Goal: Task Accomplishment & Management: Complete application form

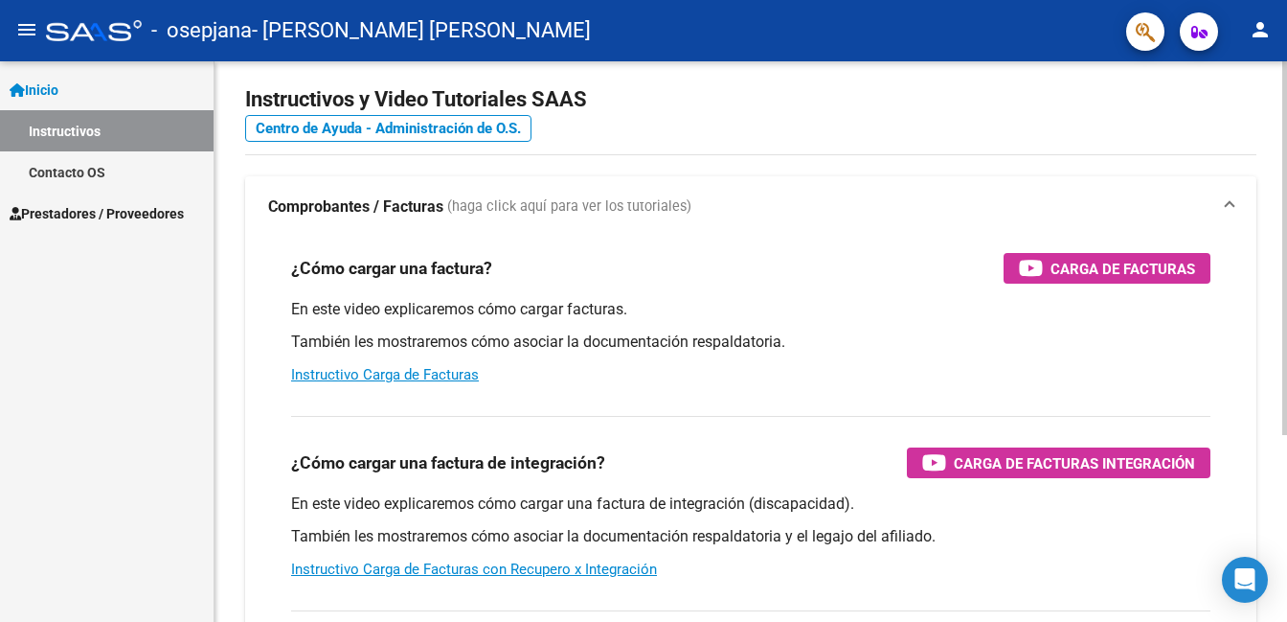
scroll to position [24, 0]
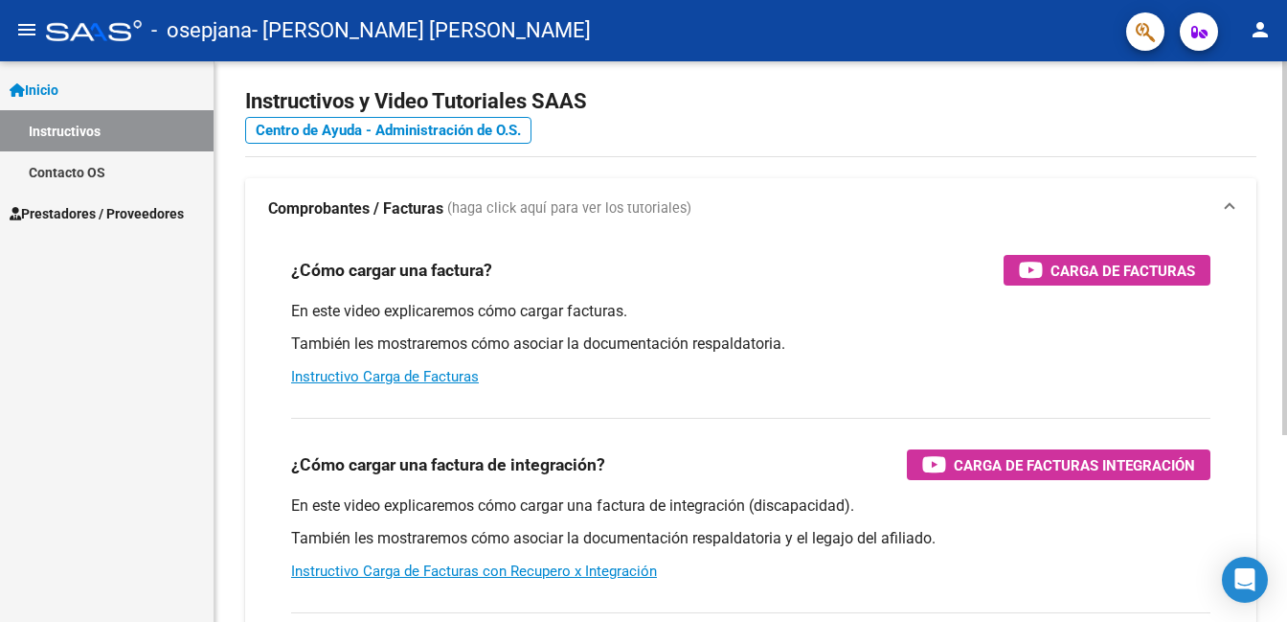
click at [1212, 217] on div "Instructivos y Video Tutoriales SAAS Centro de Ayuda - Administración de O.S. C…" at bounding box center [753, 457] width 1077 height 840
click at [327, 244] on div "¿Cómo cargar una factura? Carga de Facturas En este video explicaremos cómo car…" at bounding box center [750, 320] width 965 height 163
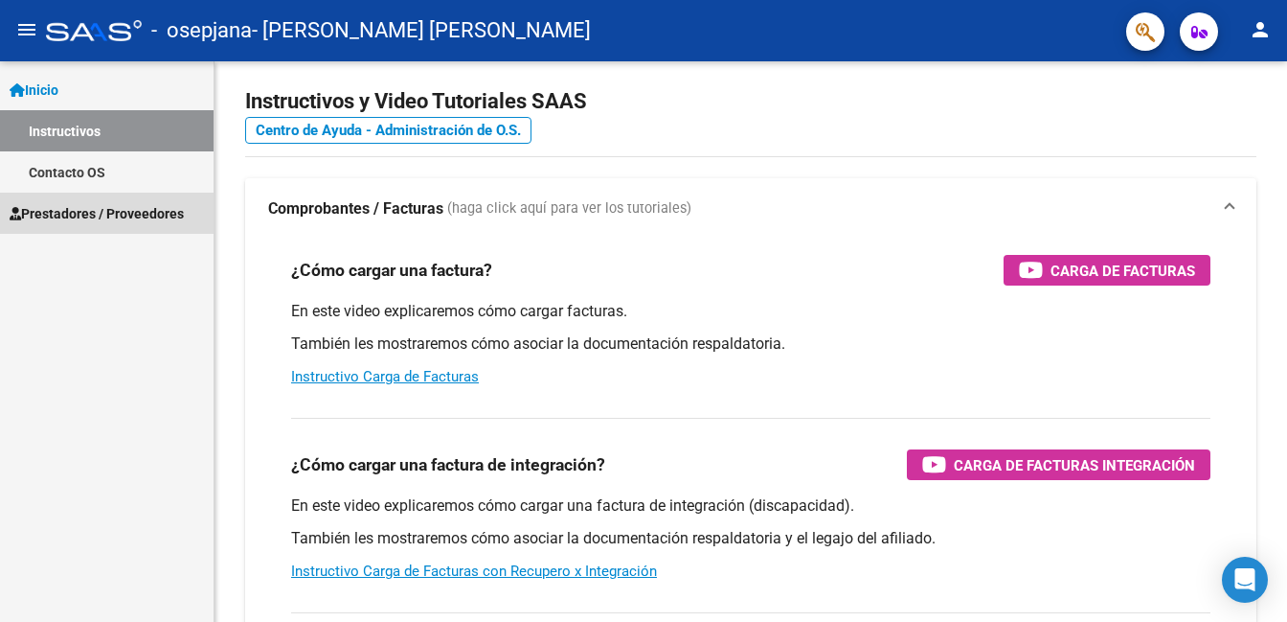
click at [106, 203] on span "Prestadores / Proveedores" at bounding box center [97, 213] width 174 height 21
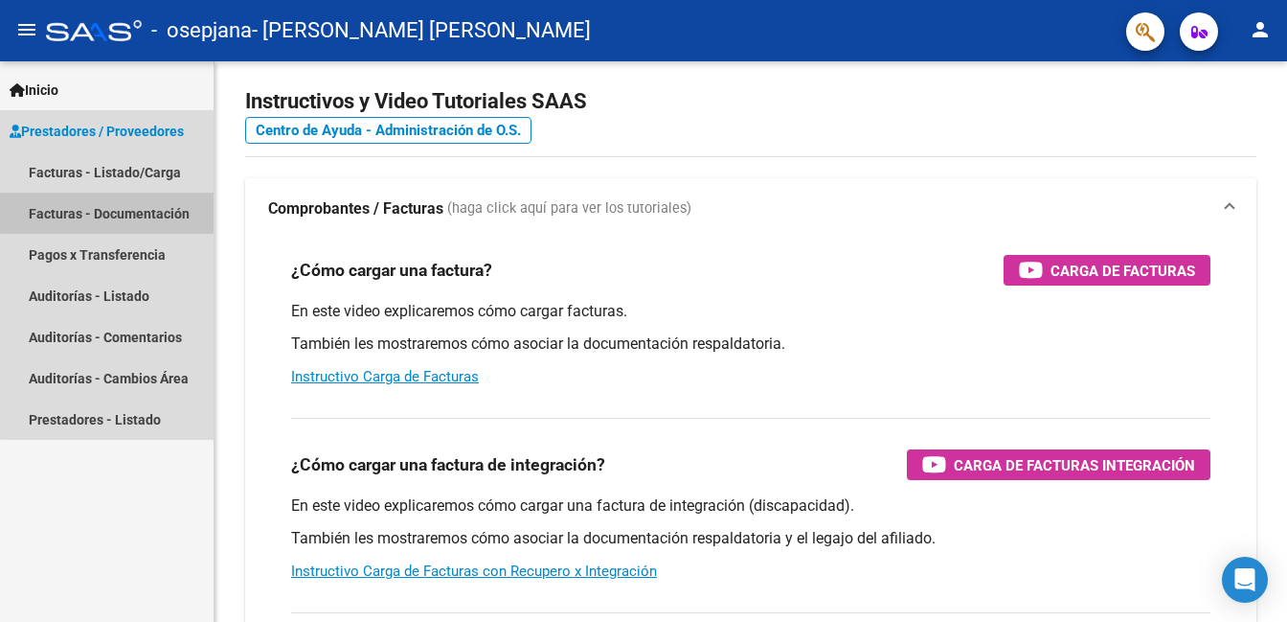
click at [131, 200] on link "Facturas - Documentación" at bounding box center [107, 213] width 214 height 41
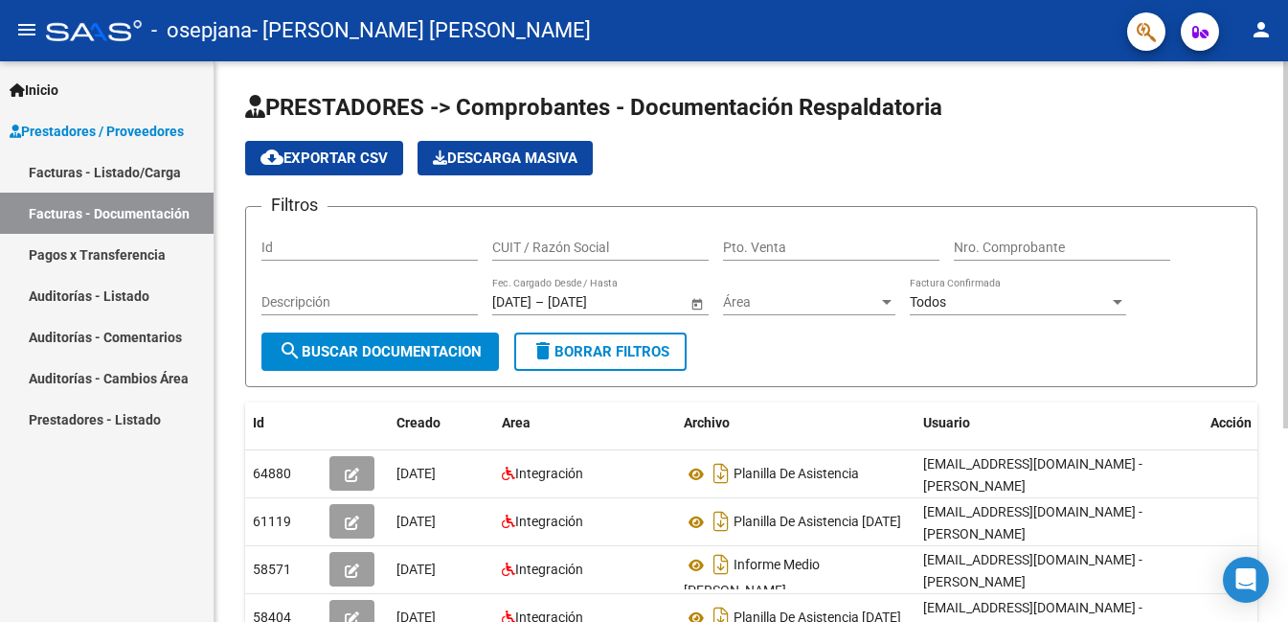
click at [1285, 379] on div at bounding box center [1285, 244] width 5 height 367
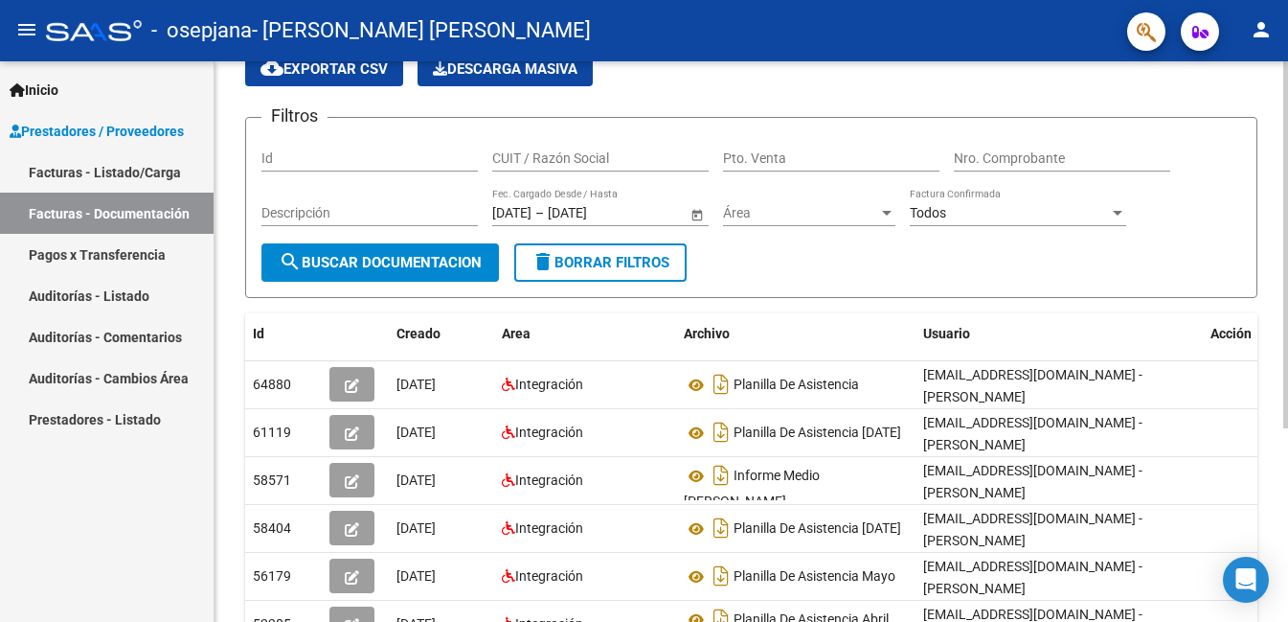
scroll to position [83, 0]
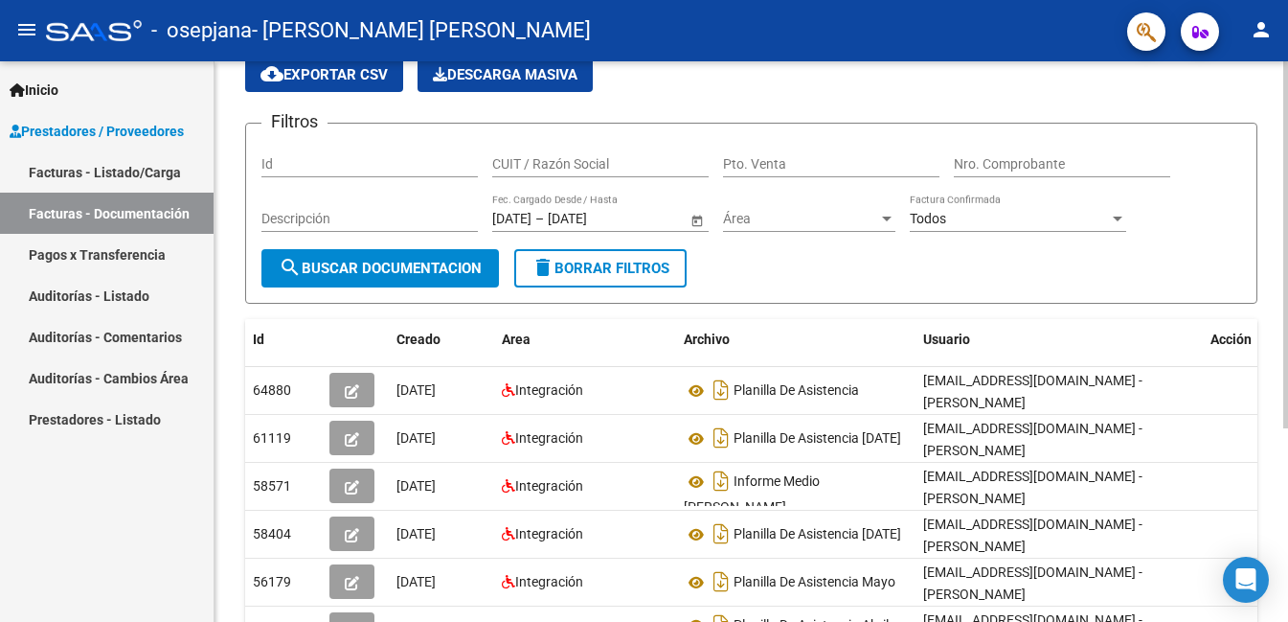
click at [1255, 434] on div "PRESTADORES -> Comprobantes - Documentación Respaldatoria cloud_download Export…" at bounding box center [754, 398] width 1078 height 840
click at [294, 160] on input "Id" at bounding box center [369, 164] width 216 height 16
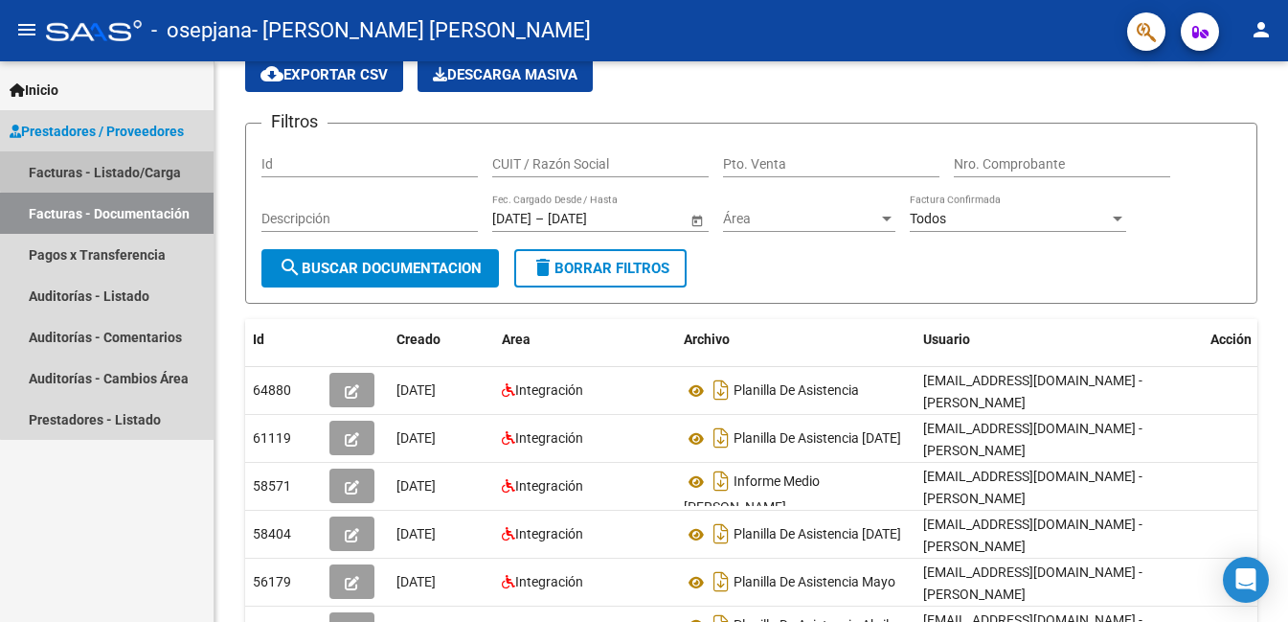
click at [133, 169] on link "Facturas - Listado/Carga" at bounding box center [107, 171] width 214 height 41
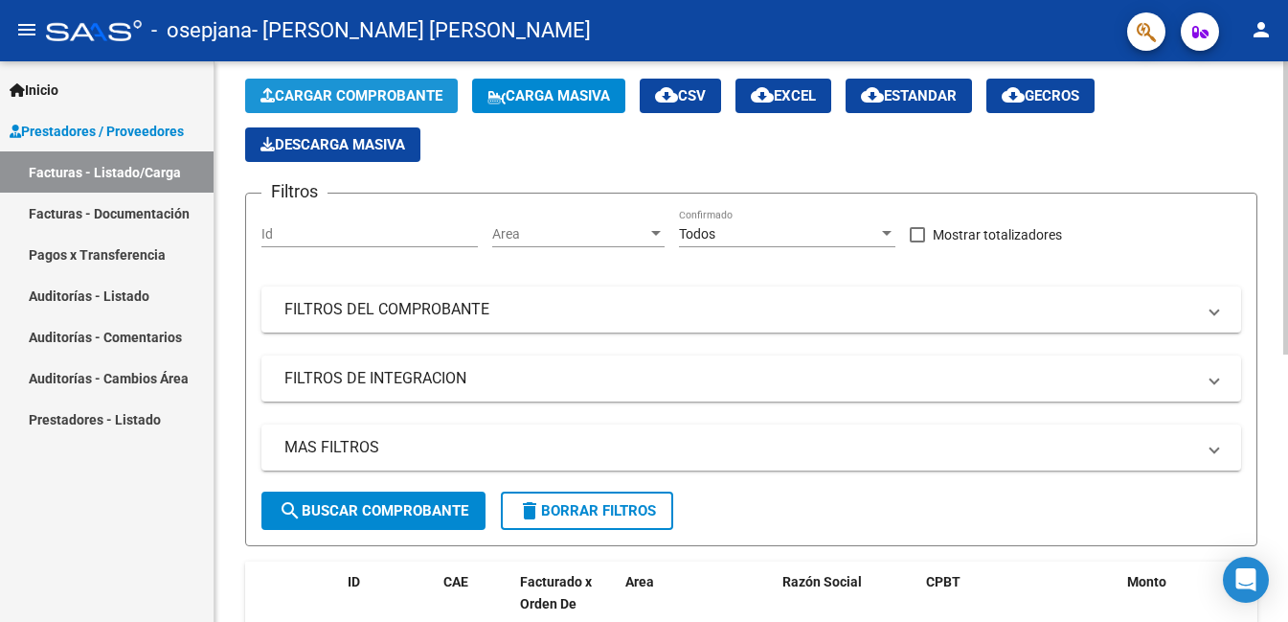
click at [400, 87] on span "Cargar Comprobante" at bounding box center [352, 95] width 182 height 17
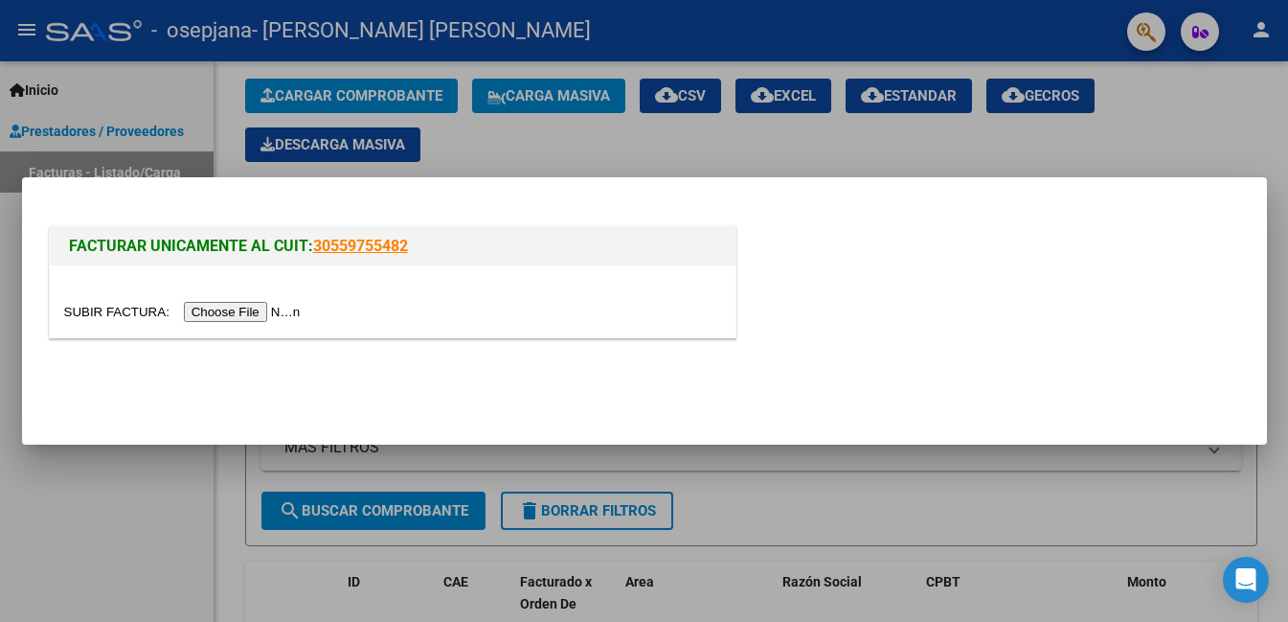
click at [262, 318] on input "file" at bounding box center [185, 312] width 242 height 20
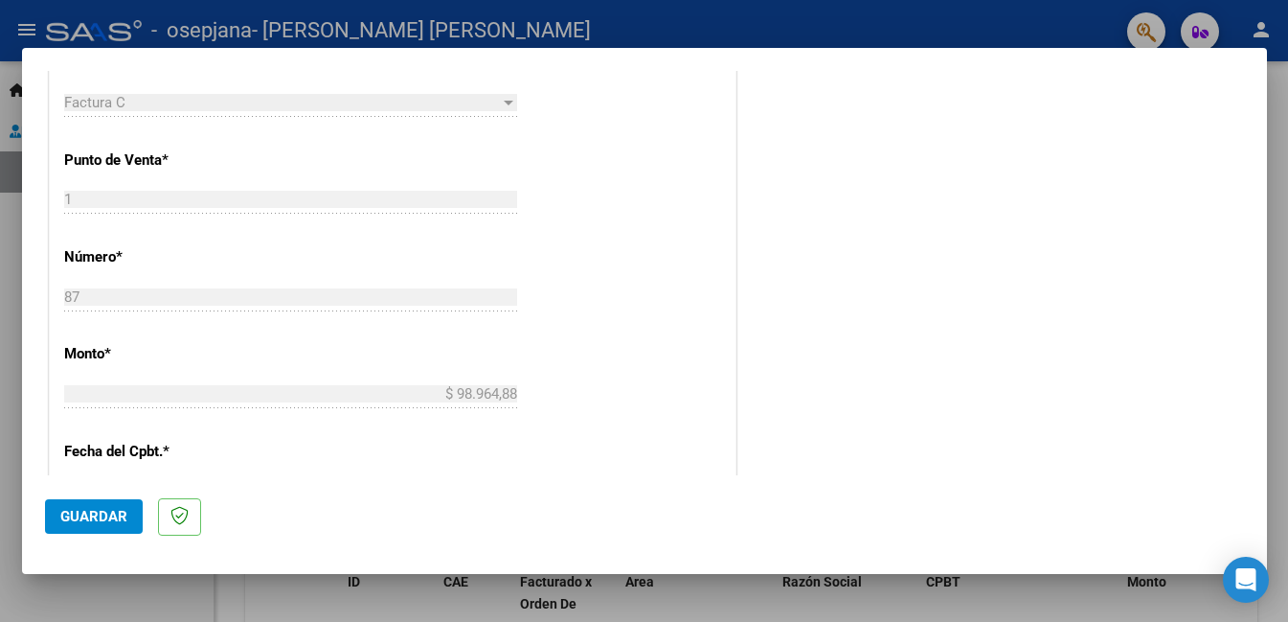
scroll to position [819, 0]
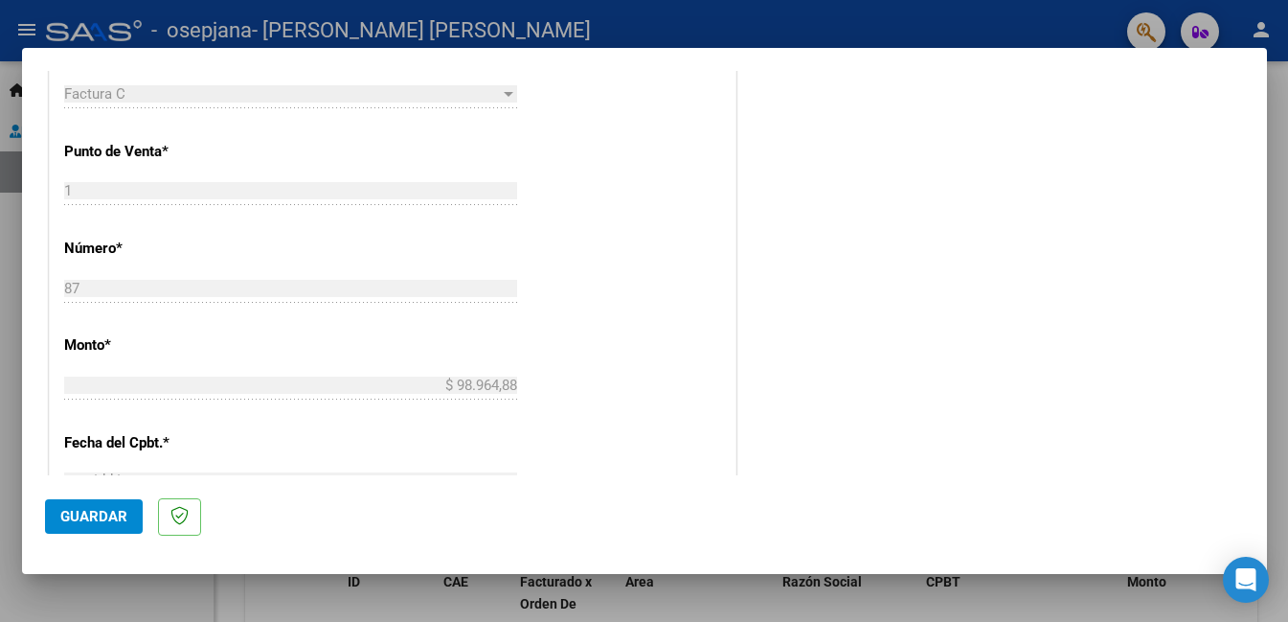
click at [115, 512] on span "Guardar" at bounding box center [93, 516] width 67 height 17
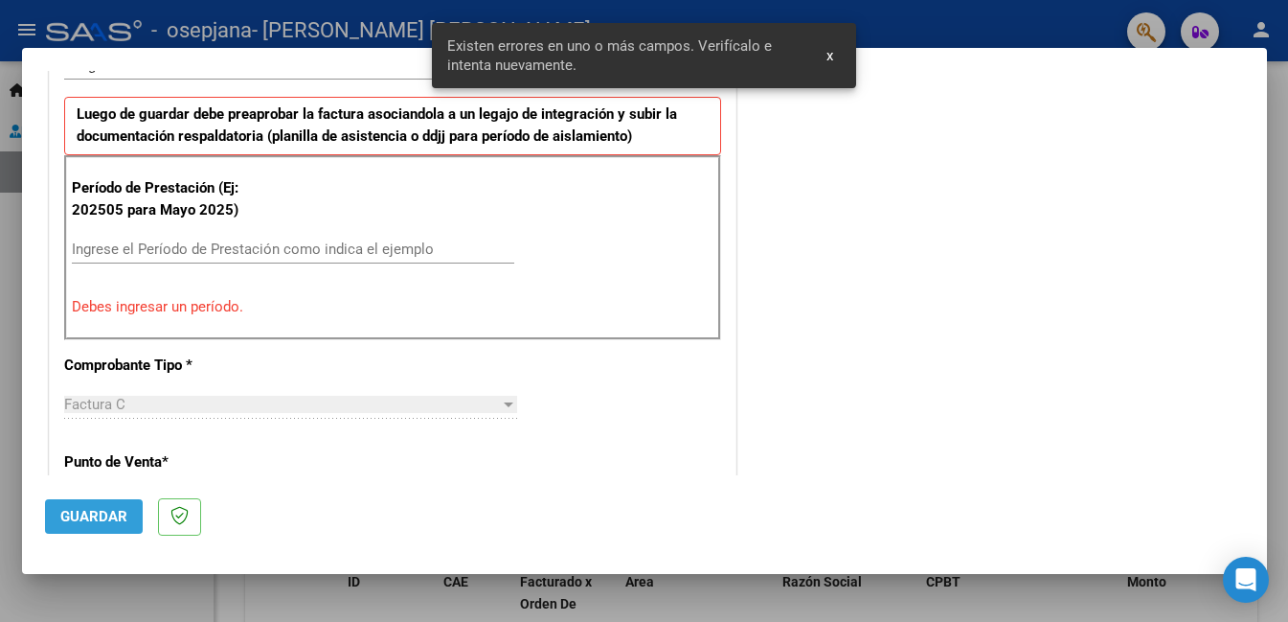
click at [115, 512] on span "Guardar" at bounding box center [93, 516] width 67 height 17
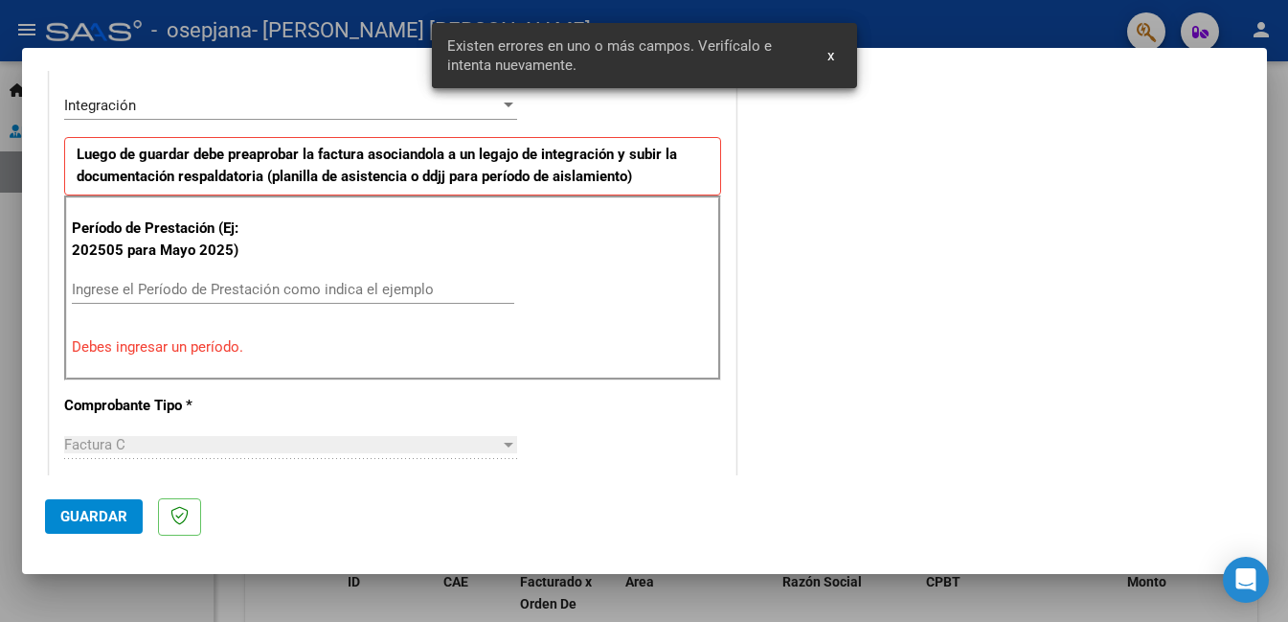
scroll to position [464, 0]
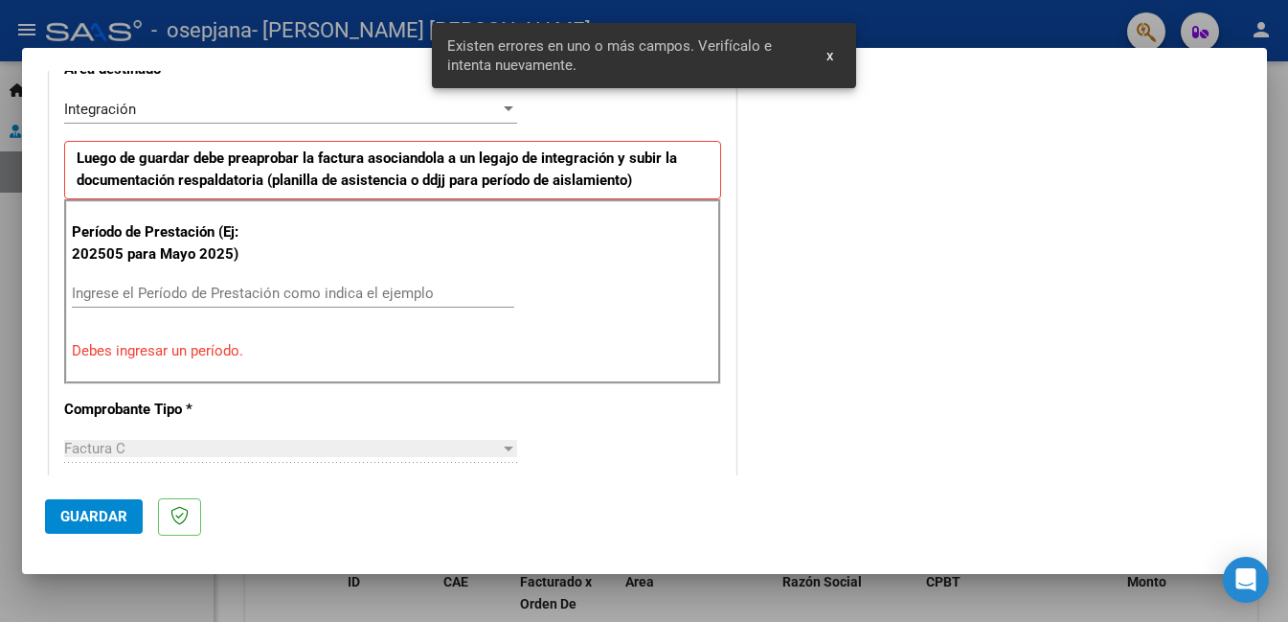
click at [108, 292] on input "Ingrese el Período de Prestación como indica el ejemplo" at bounding box center [293, 292] width 442 height 17
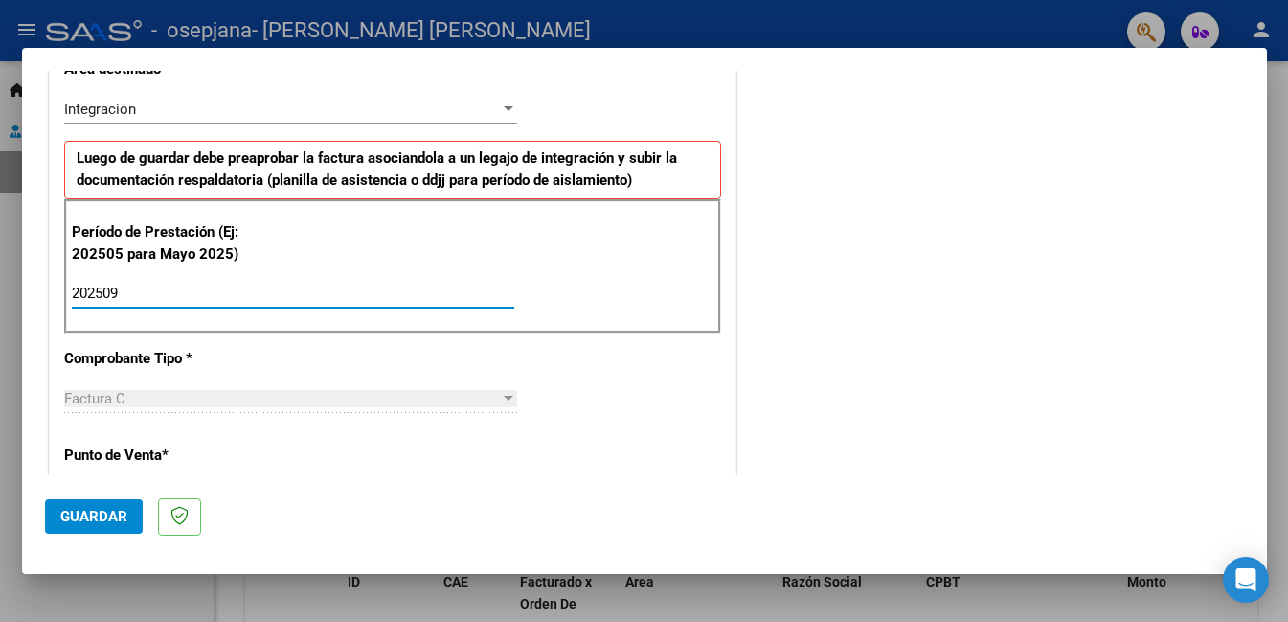
type input "202509"
click at [113, 518] on span "Guardar" at bounding box center [93, 516] width 67 height 17
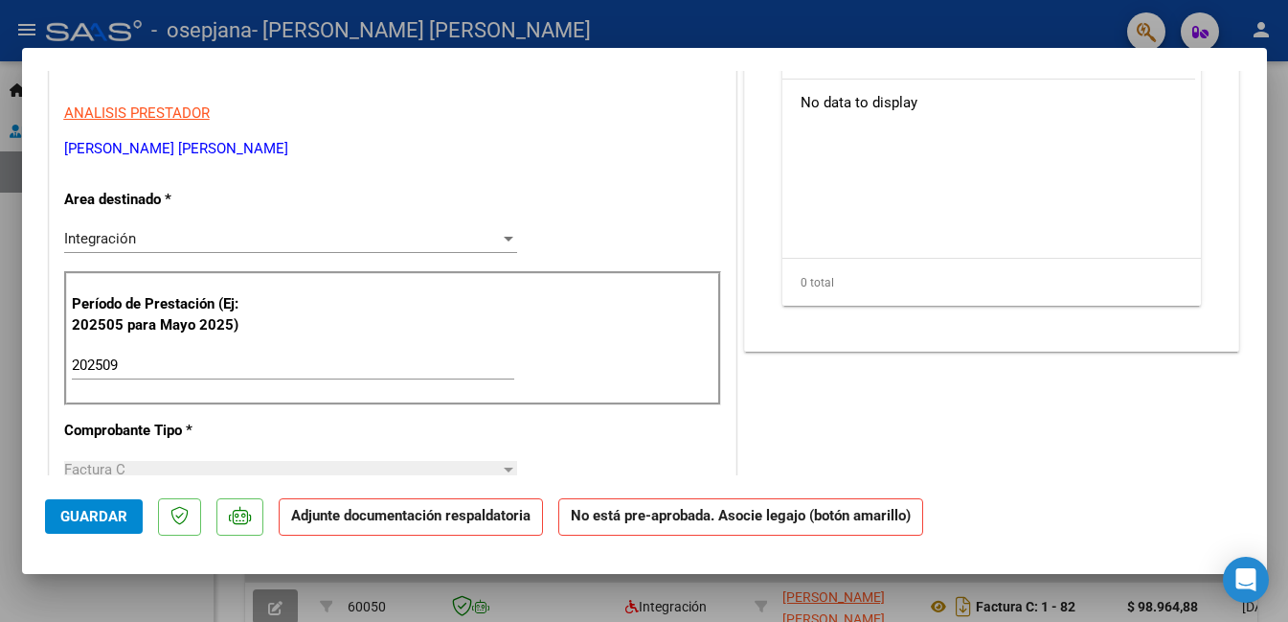
scroll to position [406, 0]
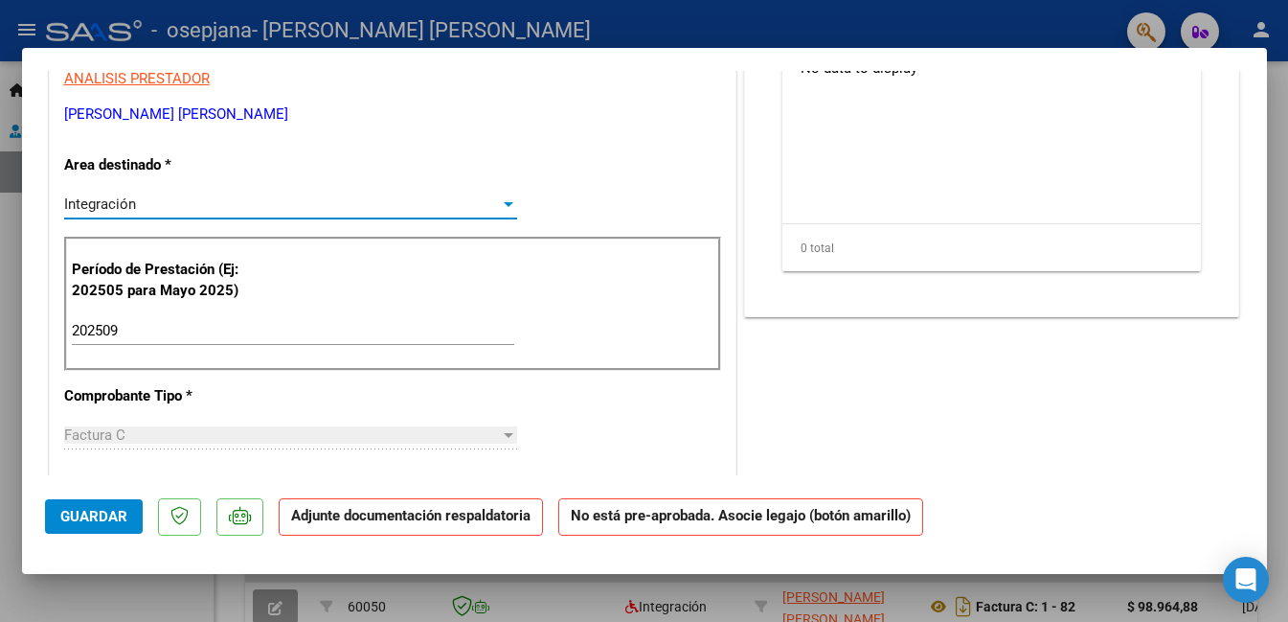
click at [504, 206] on div at bounding box center [509, 204] width 10 height 5
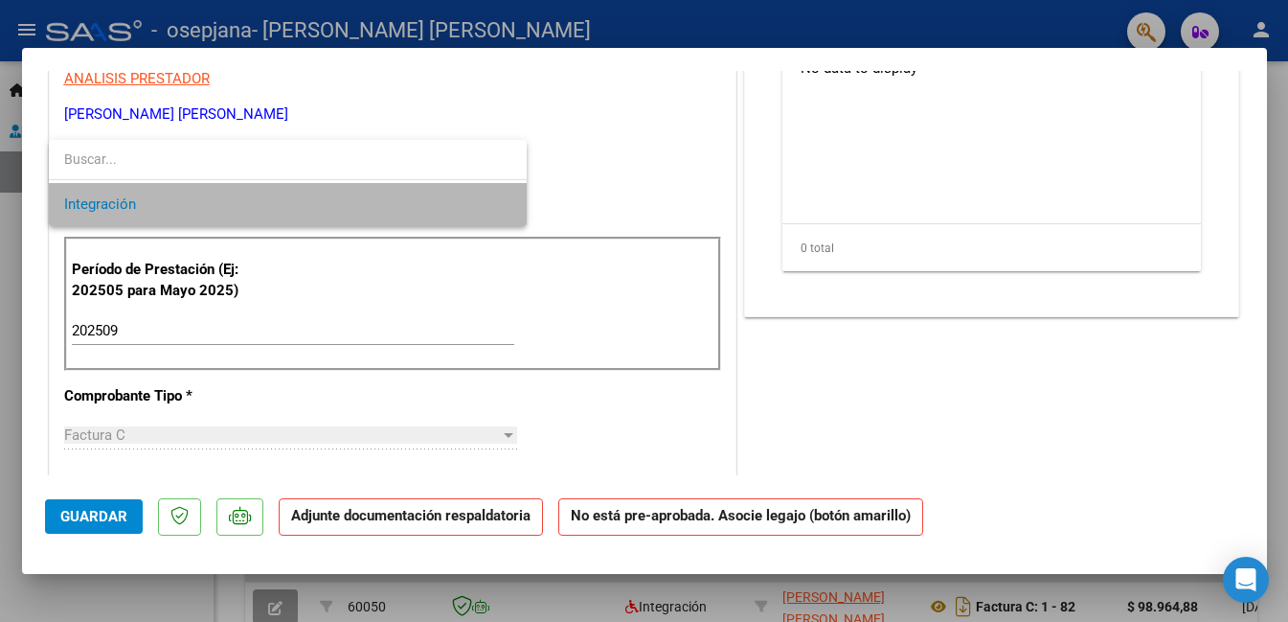
click at [502, 206] on span "Integración" at bounding box center [287, 204] width 447 height 43
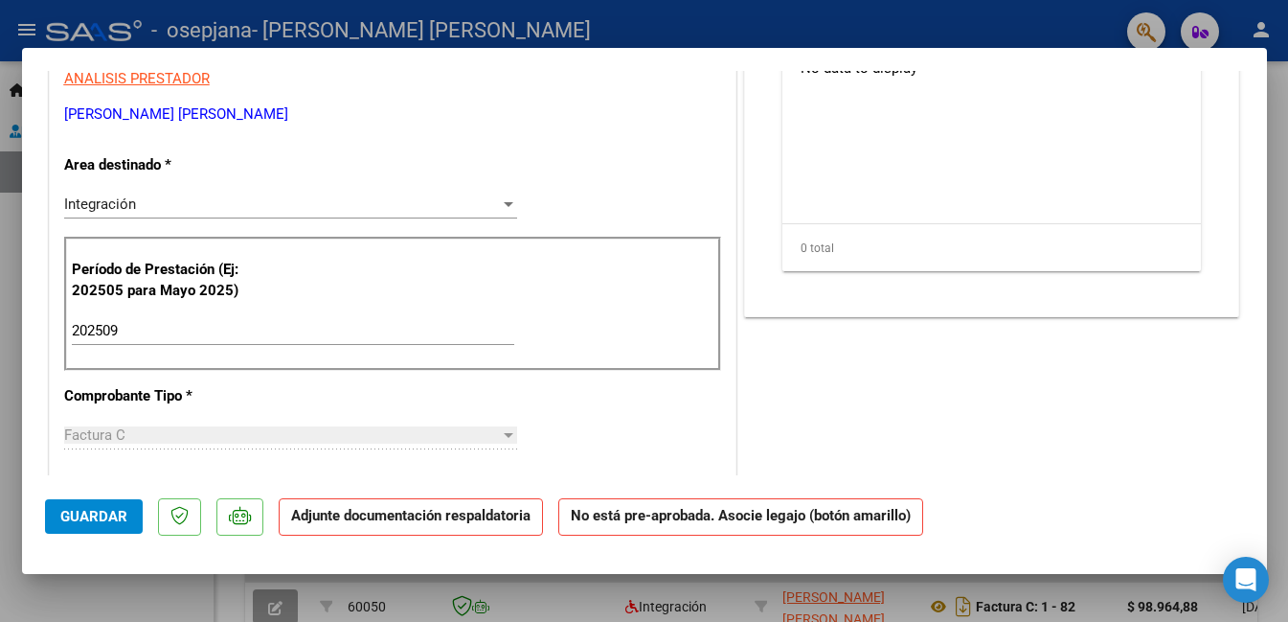
click at [489, 245] on div "Período de Prestación (Ej: 202505 para Mayo 2025) 202509 Ingrese el Período de …" at bounding box center [392, 304] width 657 height 134
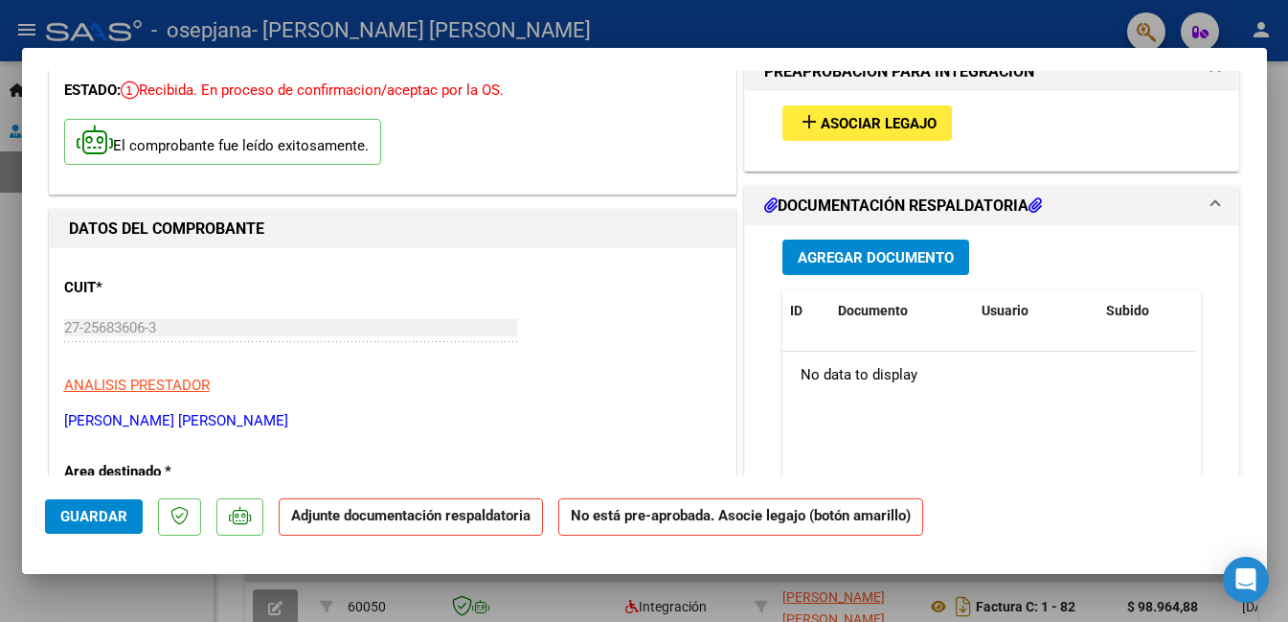
scroll to position [91, 0]
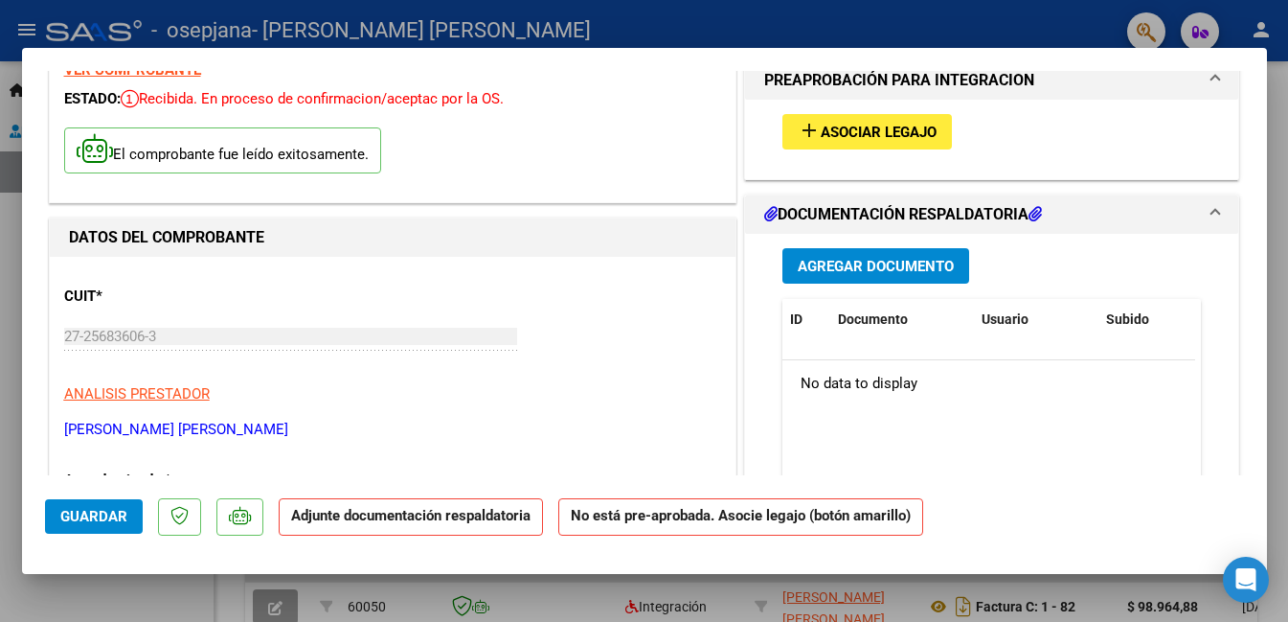
click at [921, 273] on span "Agregar Documento" at bounding box center [876, 266] width 156 height 17
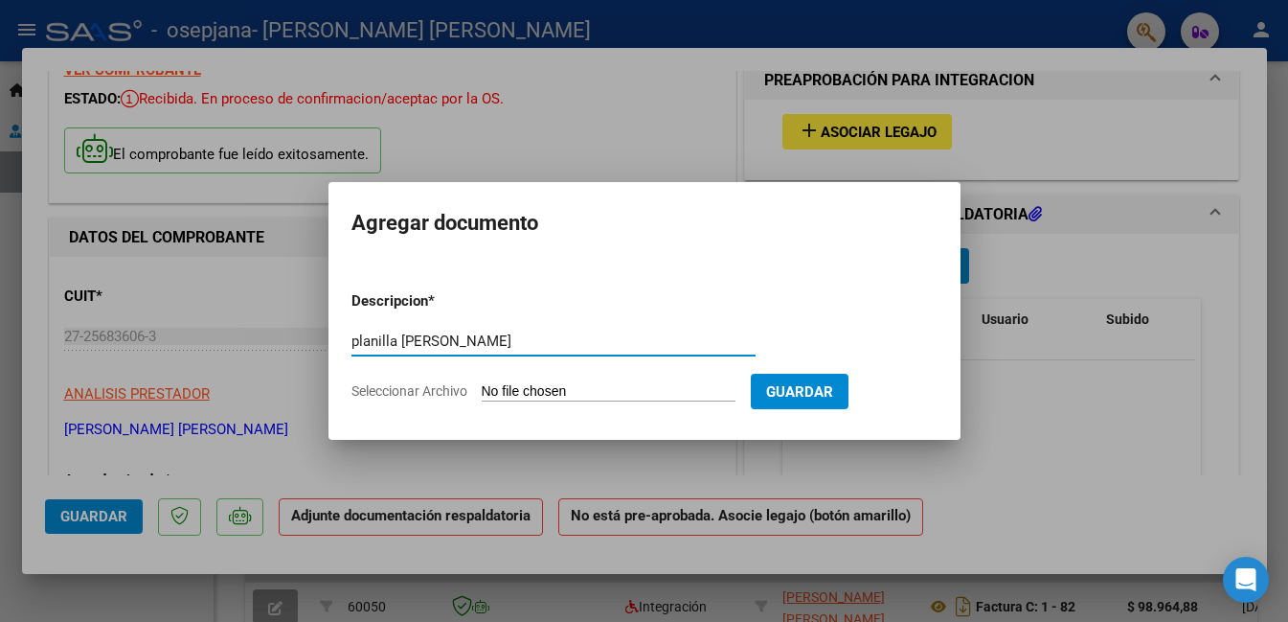
type input "planilla Thiago"
click at [521, 391] on input "Seleccionar Archivo" at bounding box center [609, 392] width 254 height 18
type input "C:\fakepath\PLANILLA SEP THIAGO.pdf"
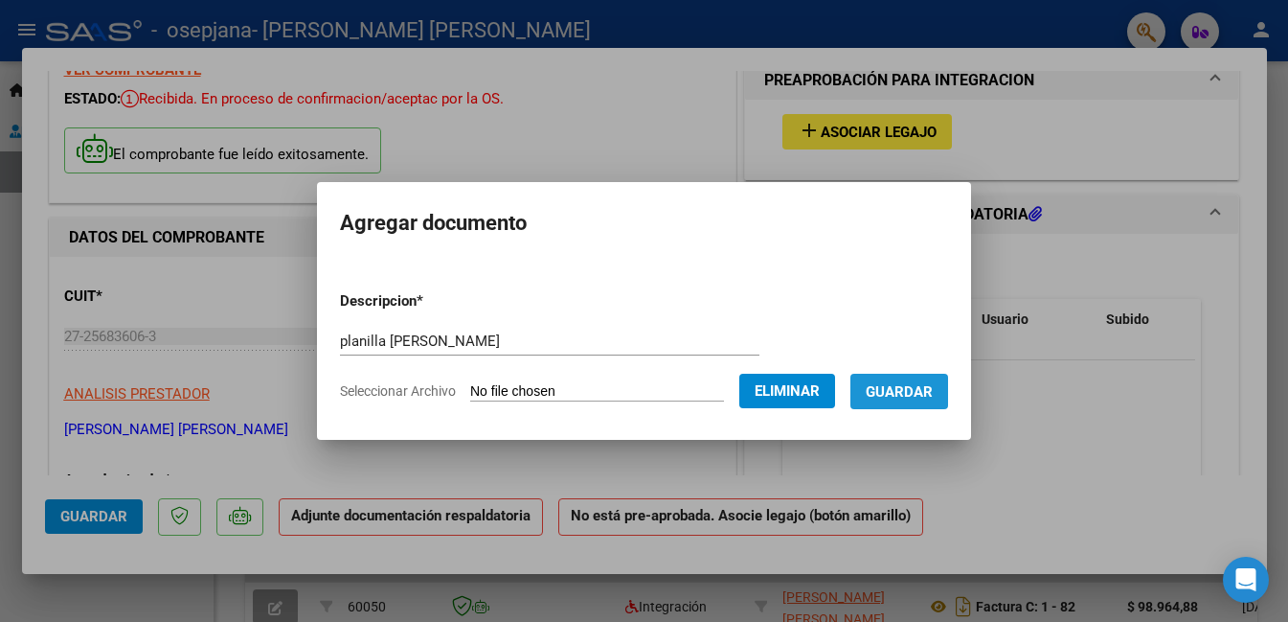
click at [903, 392] on span "Guardar" at bounding box center [899, 391] width 67 height 17
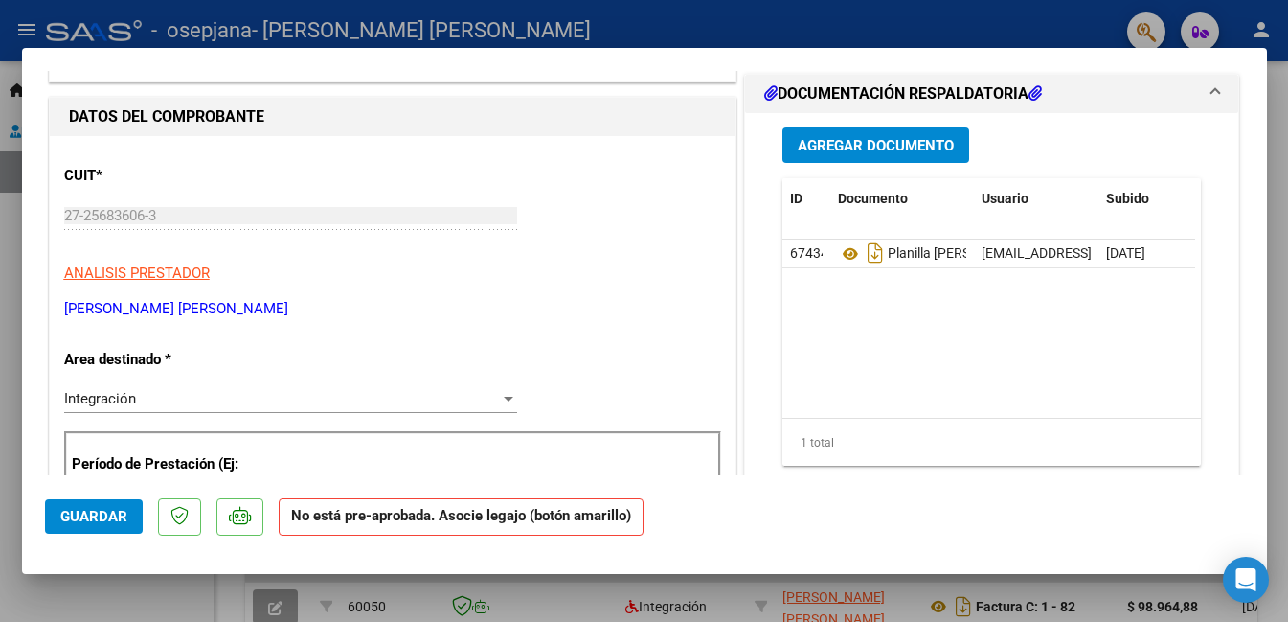
scroll to position [186, 0]
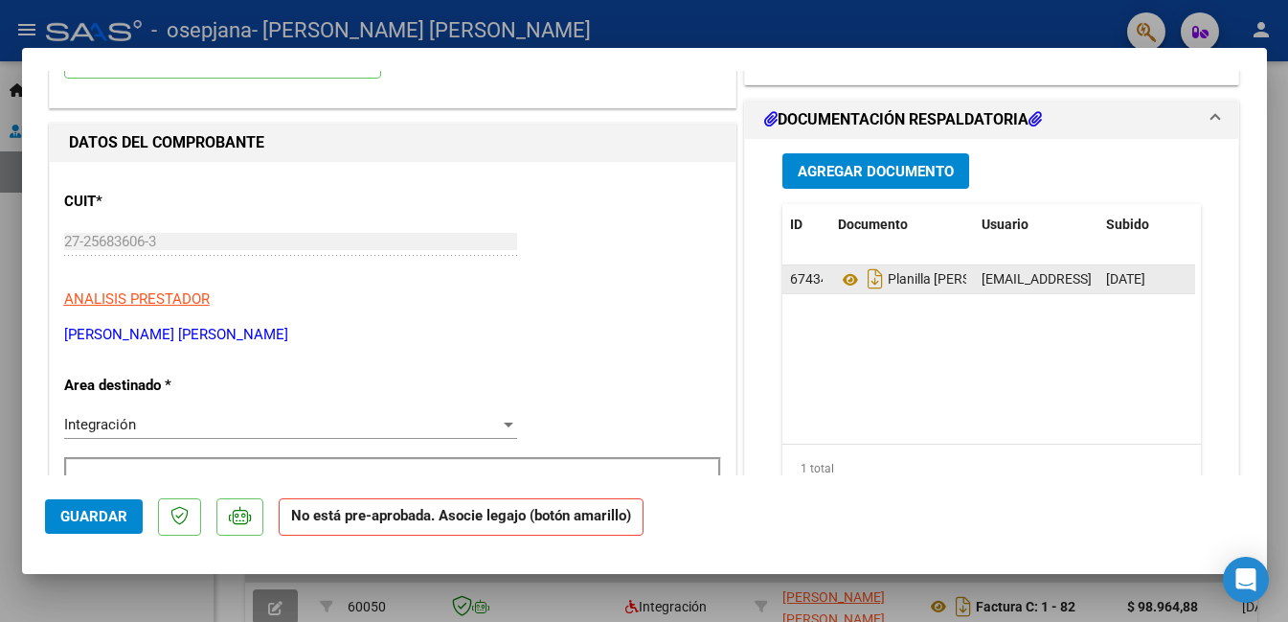
click at [960, 277] on datatable-body-cell "Planilla [PERSON_NAME]" at bounding box center [902, 279] width 144 height 28
drag, startPoint x: 870, startPoint y: 282, endPoint x: 828, endPoint y: 351, distance: 80.3
click at [828, 351] on datatable-body "67434 Planilla Thiago julietavbracamonte@gmail.com - JULIETA VANESA BRACAMONTE …" at bounding box center [988, 354] width 413 height 178
click at [865, 269] on icon "Descargar documento" at bounding box center [875, 278] width 25 height 31
click at [851, 166] on span "Agregar Documento" at bounding box center [876, 171] width 156 height 17
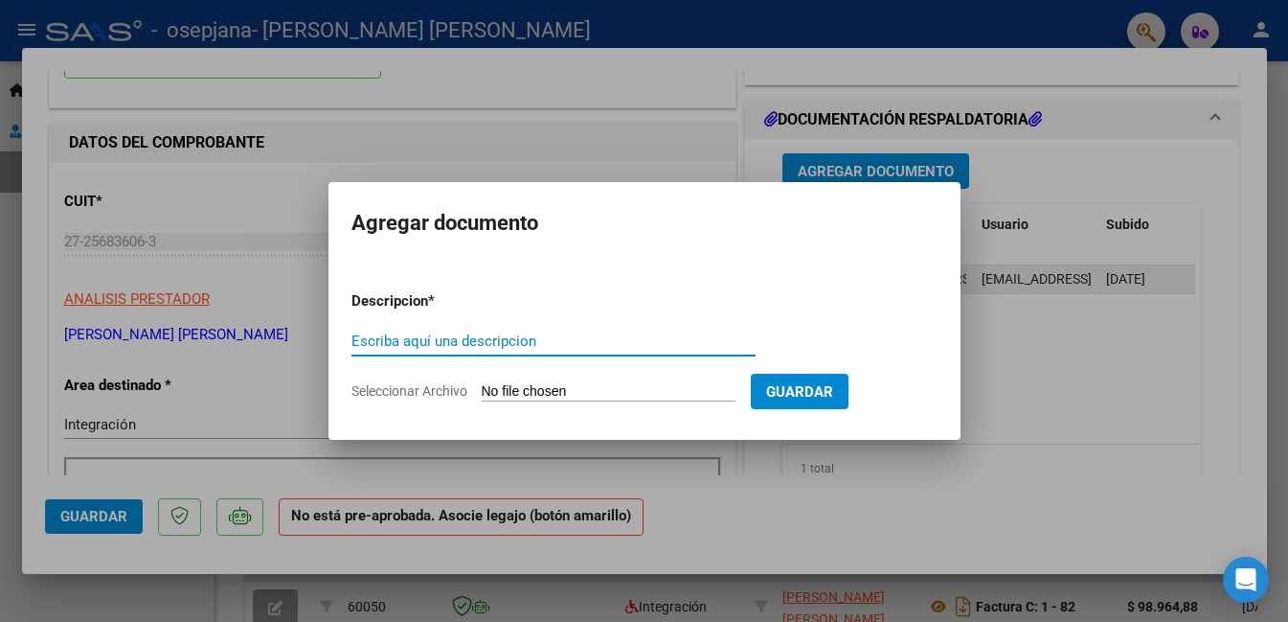
click at [363, 344] on input "Escriba aquí una descripcion" at bounding box center [553, 340] width 404 height 17
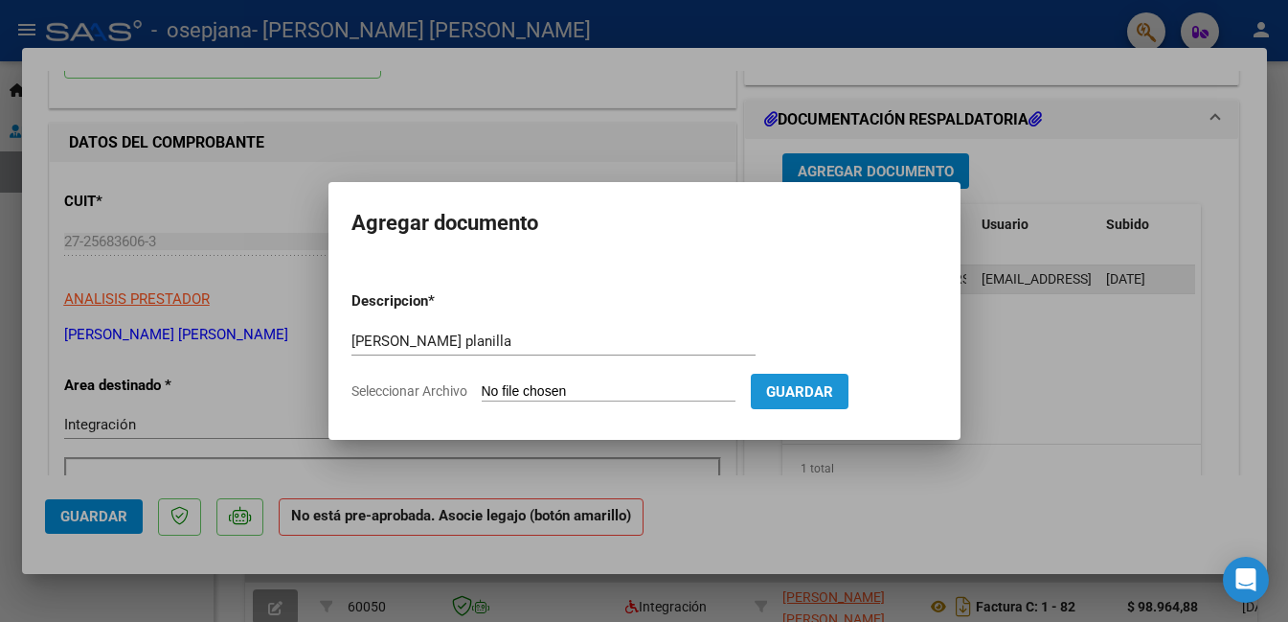
click at [833, 394] on span "Guardar" at bounding box center [799, 391] width 67 height 17
click at [661, 397] on input "Seleccionar Archivo" at bounding box center [609, 392] width 254 height 18
click at [459, 337] on input "delfina planilla" at bounding box center [553, 340] width 404 height 17
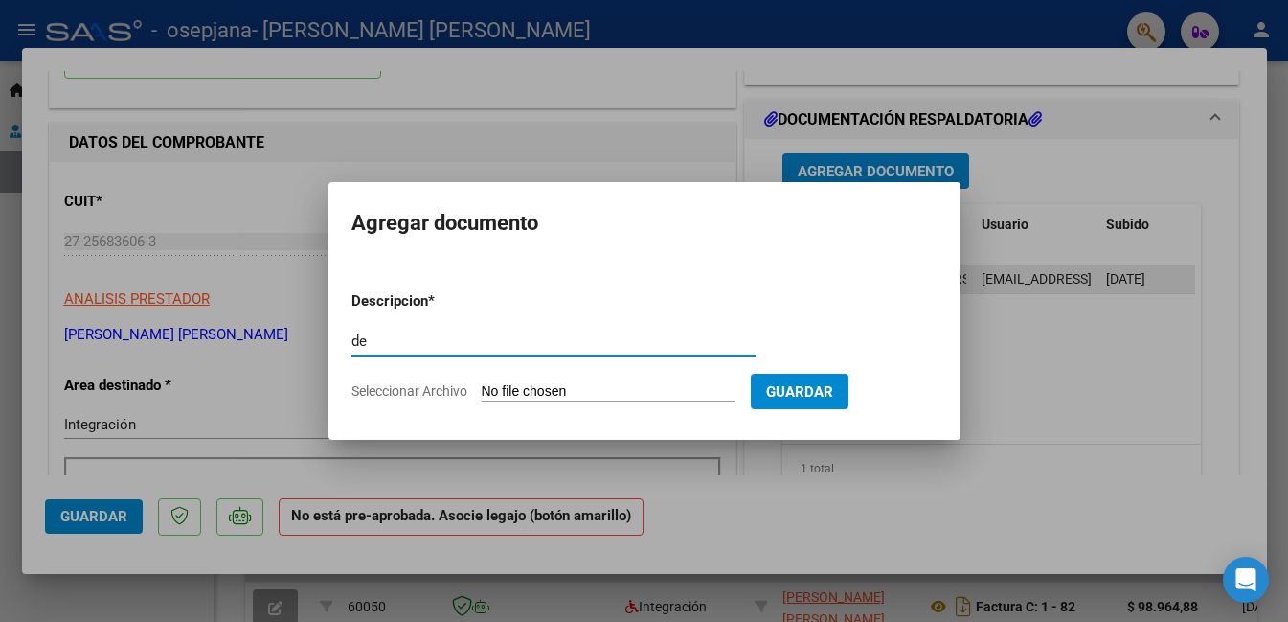
type input "d"
type input "planilla"
click at [819, 397] on span "Guardar" at bounding box center [799, 391] width 67 height 17
click at [509, 393] on input "Seleccionar Archivo" at bounding box center [609, 392] width 254 height 18
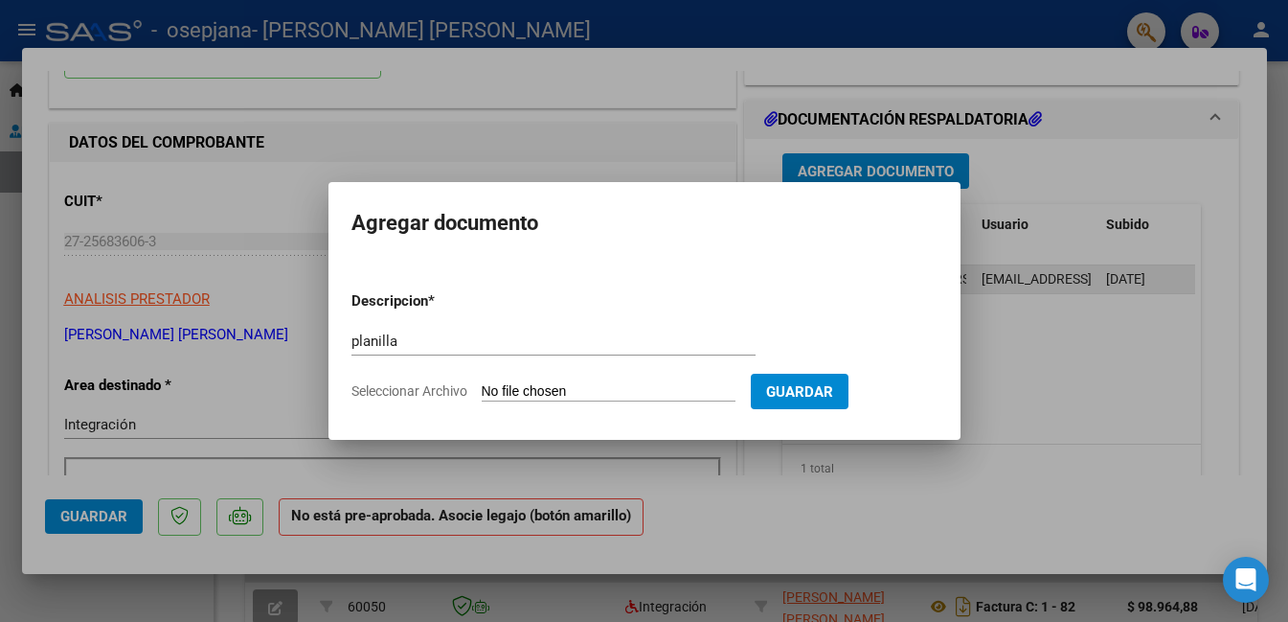
type input "C:\fakepath\planilla asistencia Delfi sept10-10-2025 22.53.pdf"
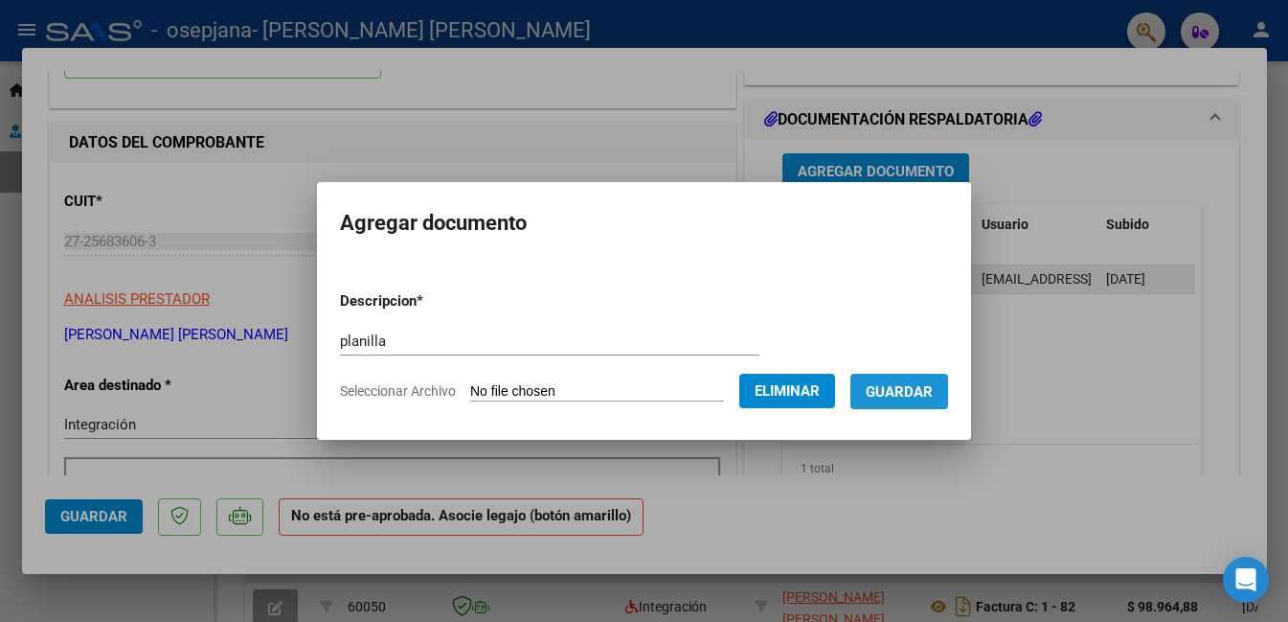
click at [927, 396] on span "Guardar" at bounding box center [899, 391] width 67 height 17
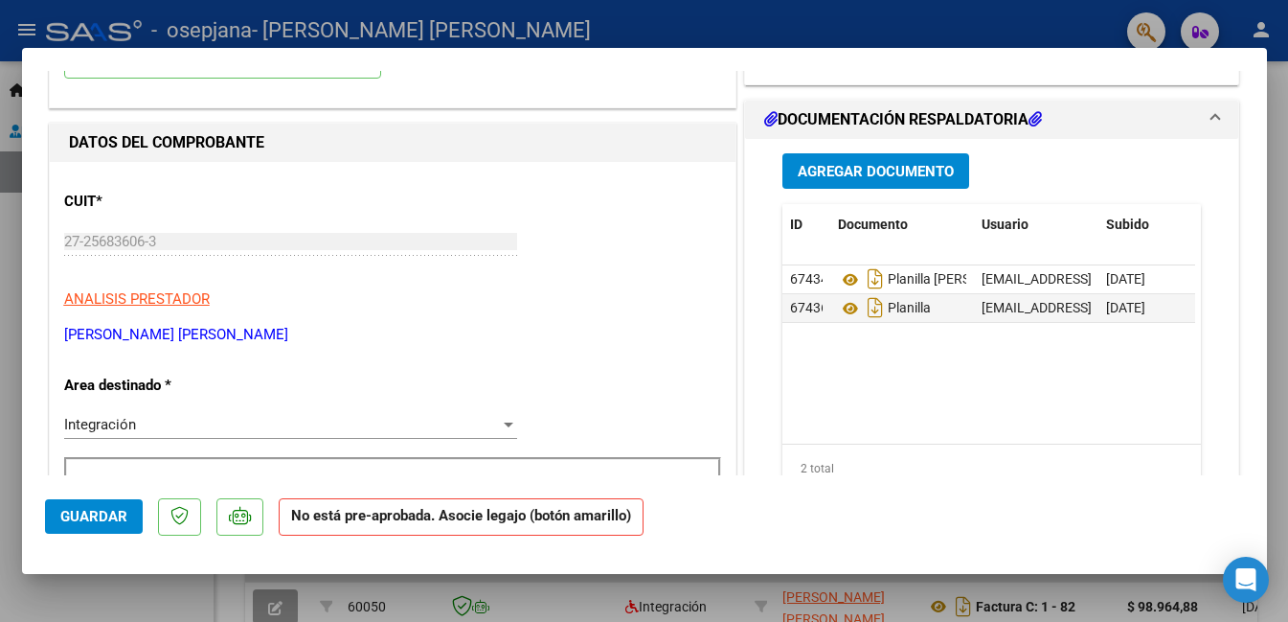
drag, startPoint x: 912, startPoint y: 287, endPoint x: 844, endPoint y: 387, distance: 120.6
click at [844, 387] on datatable-body "67434 Planilla Thiago julietavbracamonte@gmail.com - JULIETA VANESA BRACAMONTE …" at bounding box center [988, 354] width 413 height 178
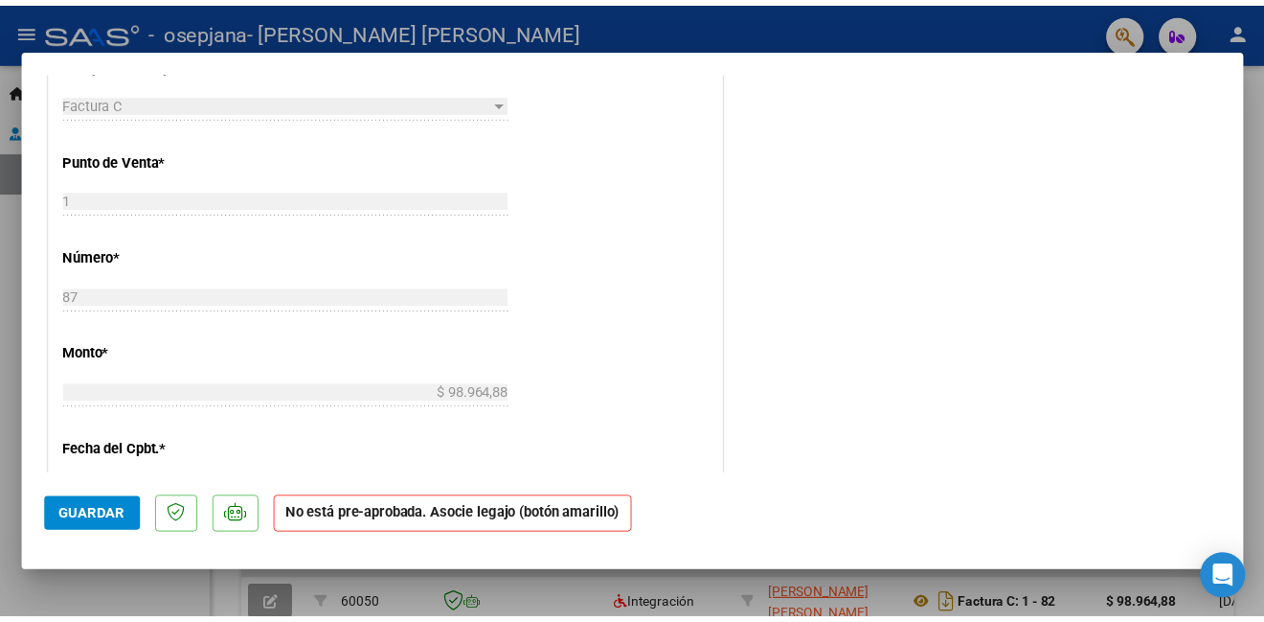
scroll to position [759, 0]
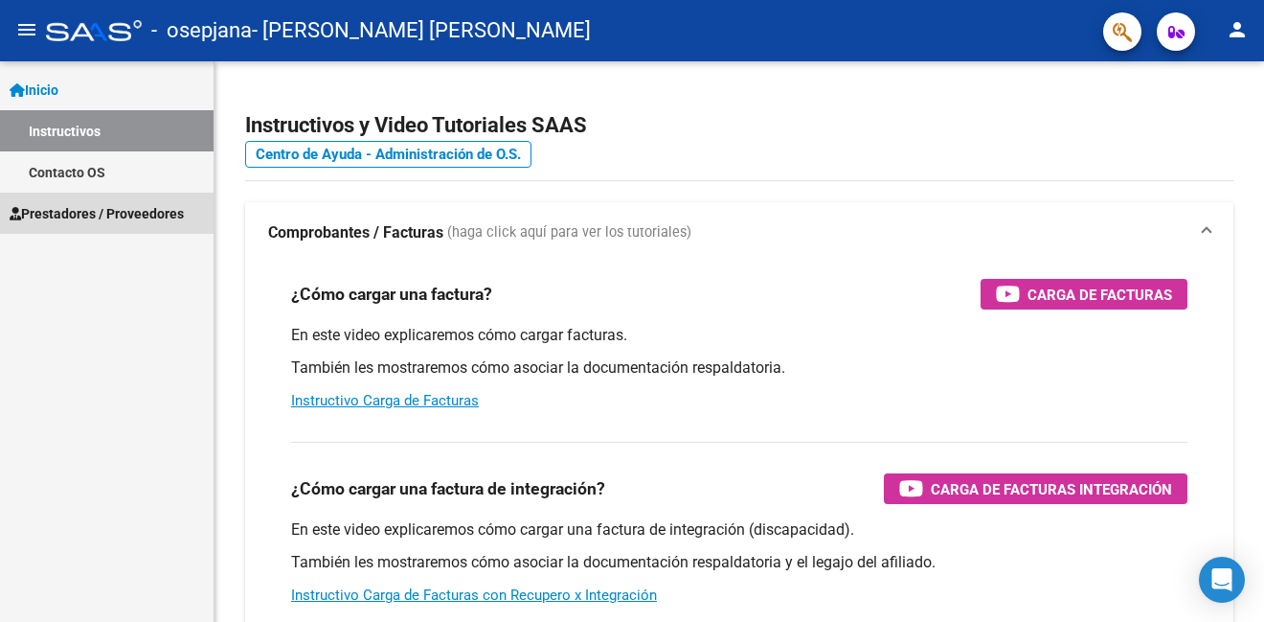
click at [150, 222] on span "Prestadores / Proveedores" at bounding box center [97, 213] width 174 height 21
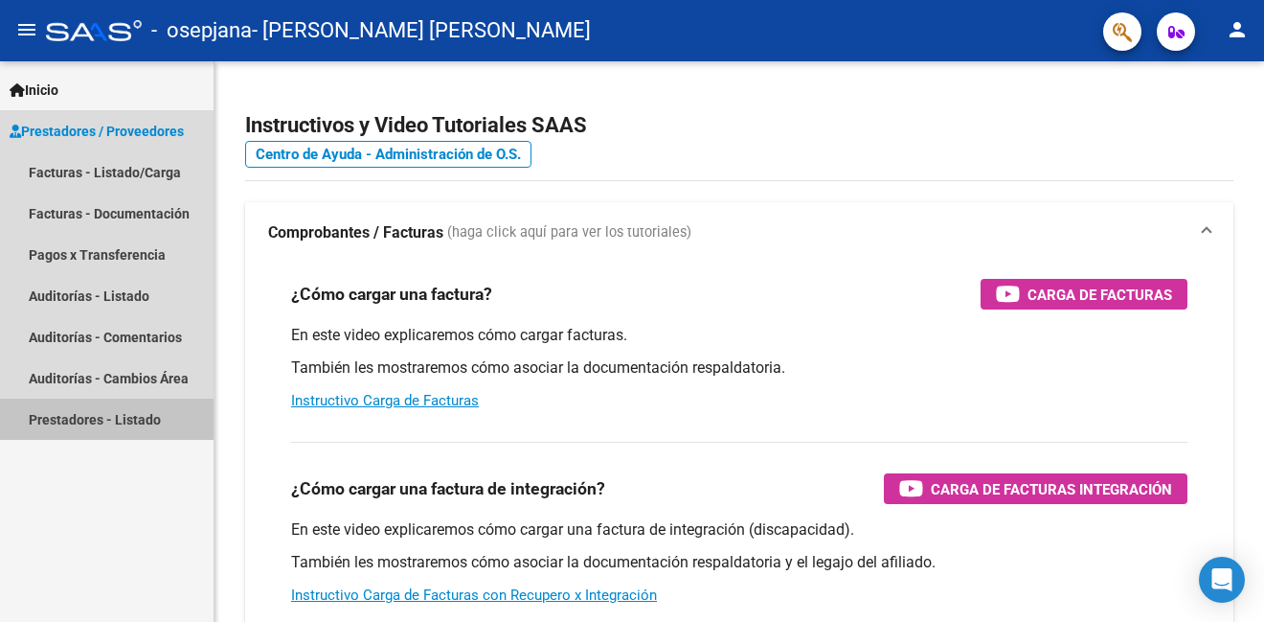
click at [165, 420] on link "Prestadores - Listado" at bounding box center [107, 418] width 214 height 41
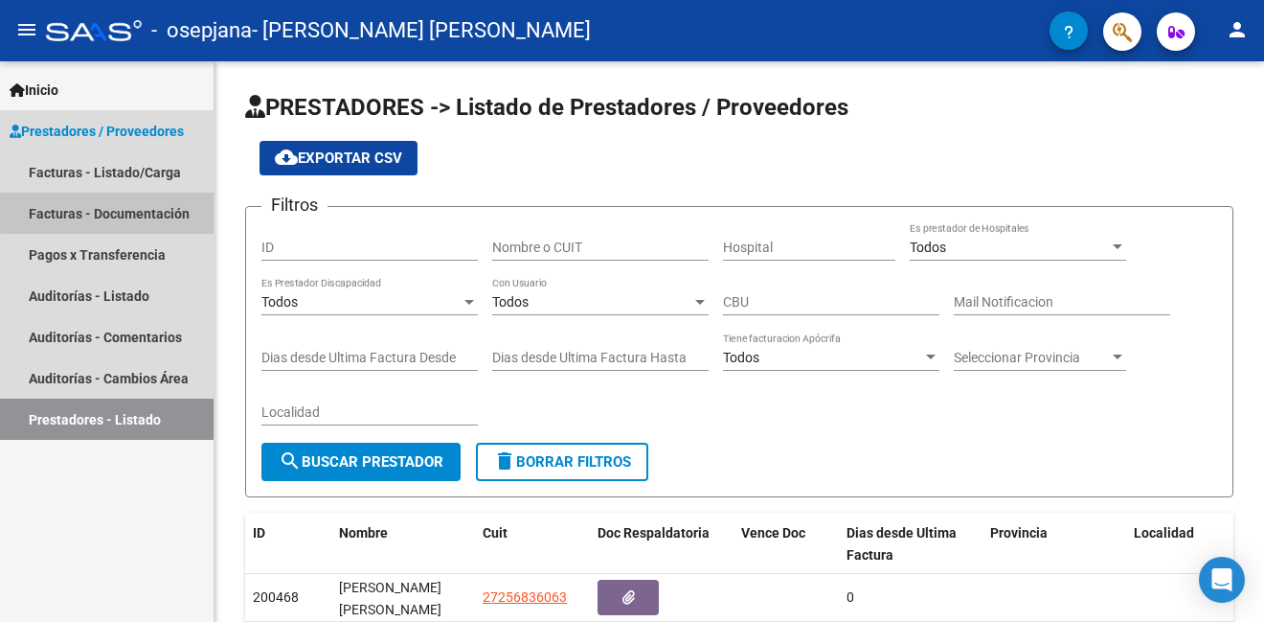
click at [161, 206] on link "Facturas - Documentación" at bounding box center [107, 213] width 214 height 41
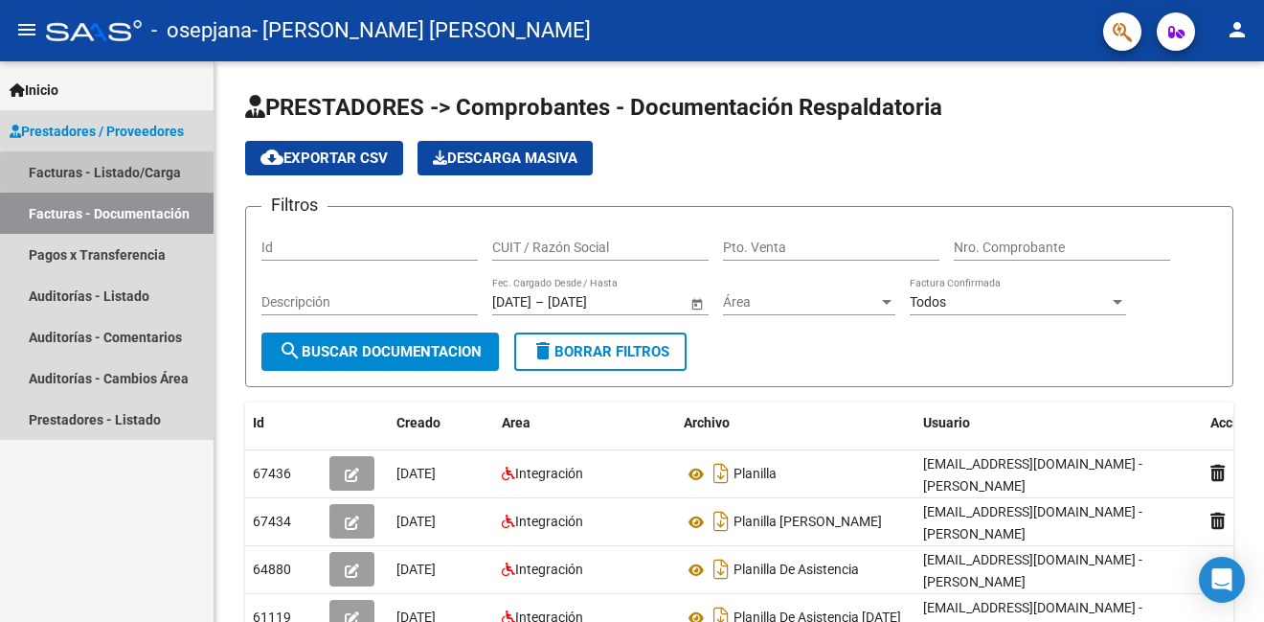
click at [154, 172] on link "Facturas - Listado/Carga" at bounding box center [107, 171] width 214 height 41
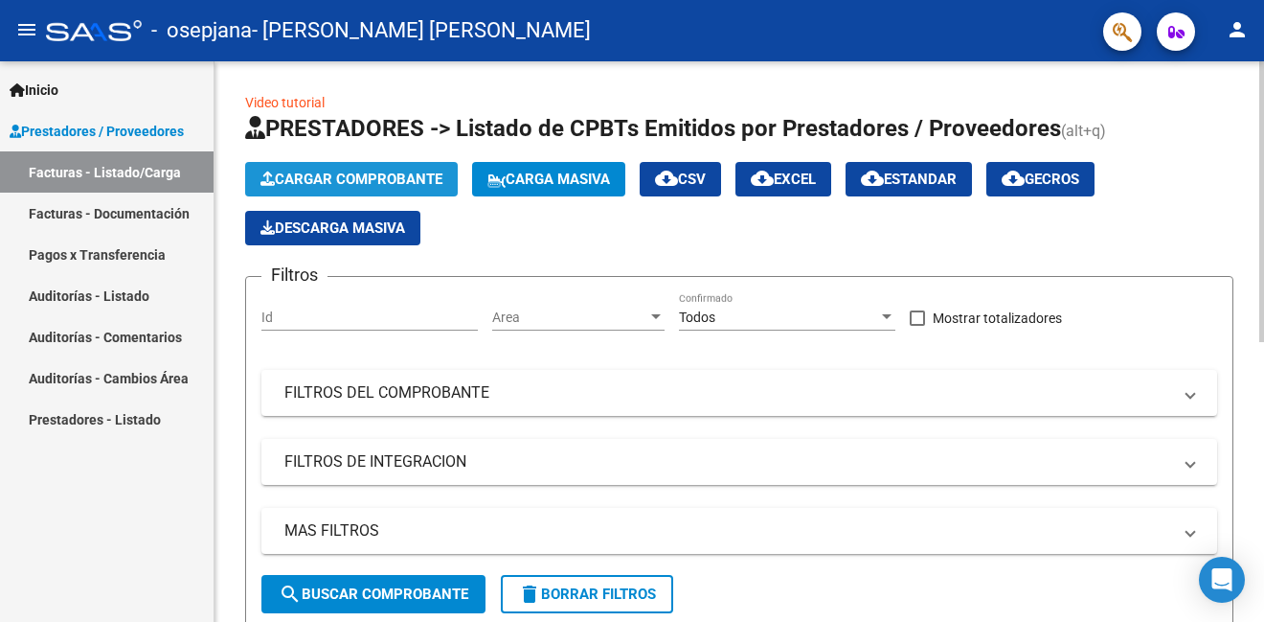
click at [409, 170] on button "Cargar Comprobante" at bounding box center [351, 179] width 213 height 34
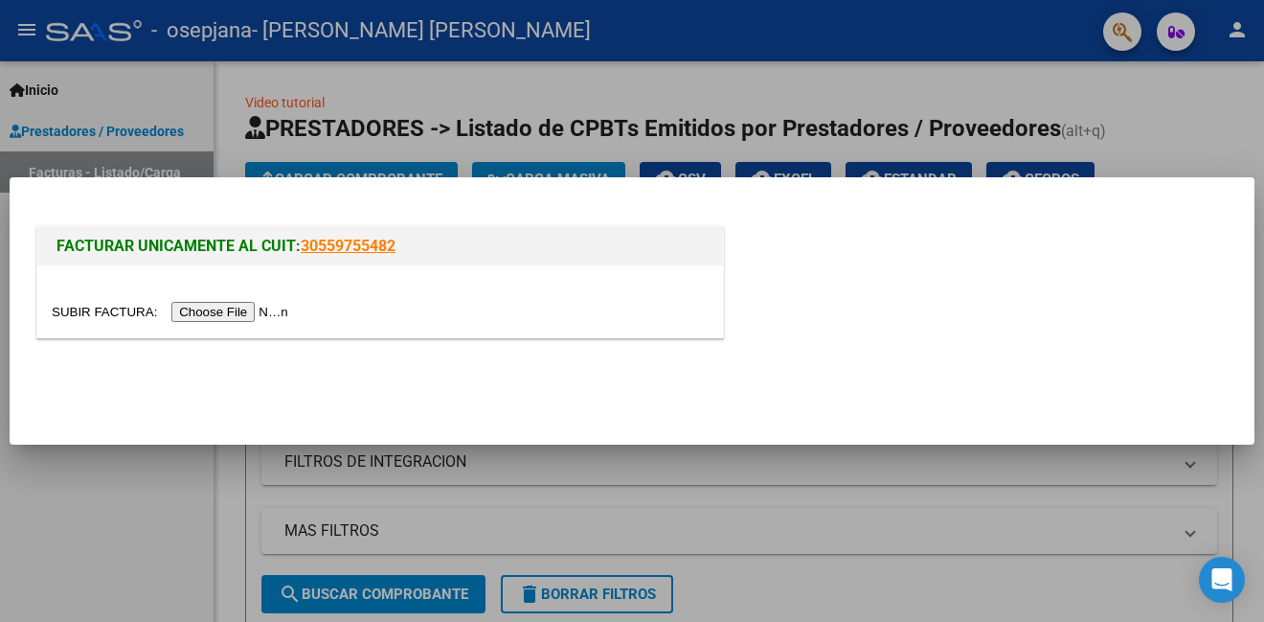
click at [278, 306] on input "file" at bounding box center [173, 312] width 242 height 20
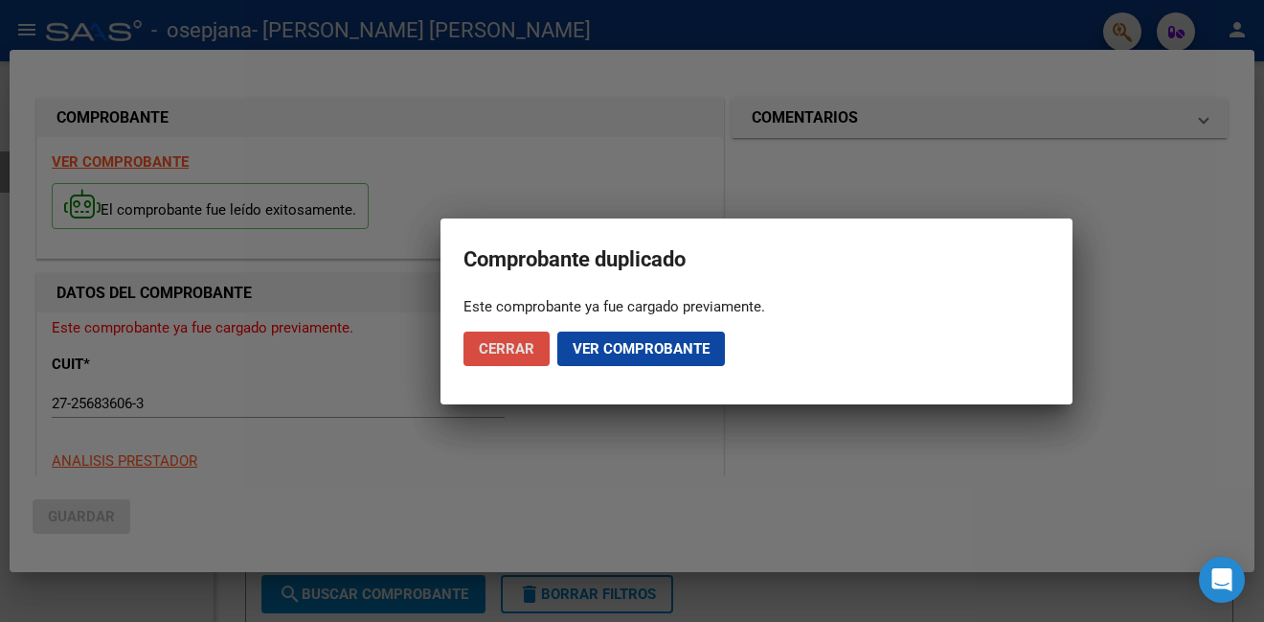
click at [522, 344] on span "Cerrar" at bounding box center [507, 348] width 56 height 17
